Goal: Information Seeking & Learning: Compare options

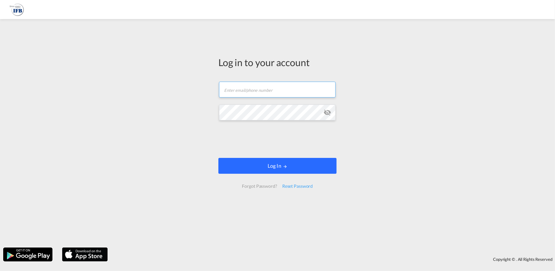
type input "hieu.pham@ifbhamburg.de"
click at [293, 163] on button "Log In" at bounding box center [278, 166] width 118 height 16
